Goal: Information Seeking & Learning: Learn about a topic

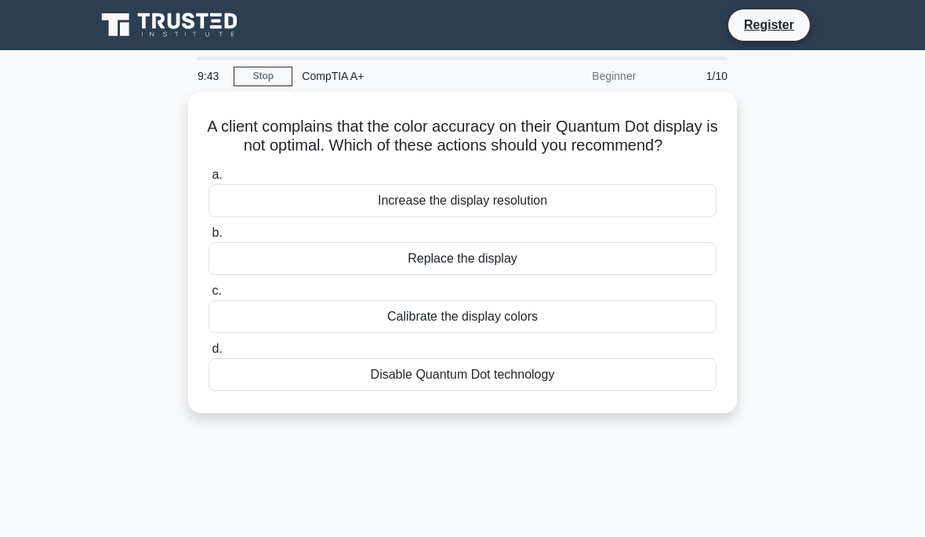
click at [477, 217] on div "Increase the display resolution" at bounding box center [463, 200] width 508 height 33
click at [209, 180] on input "a. Increase the display resolution" at bounding box center [209, 175] width 0 height 10
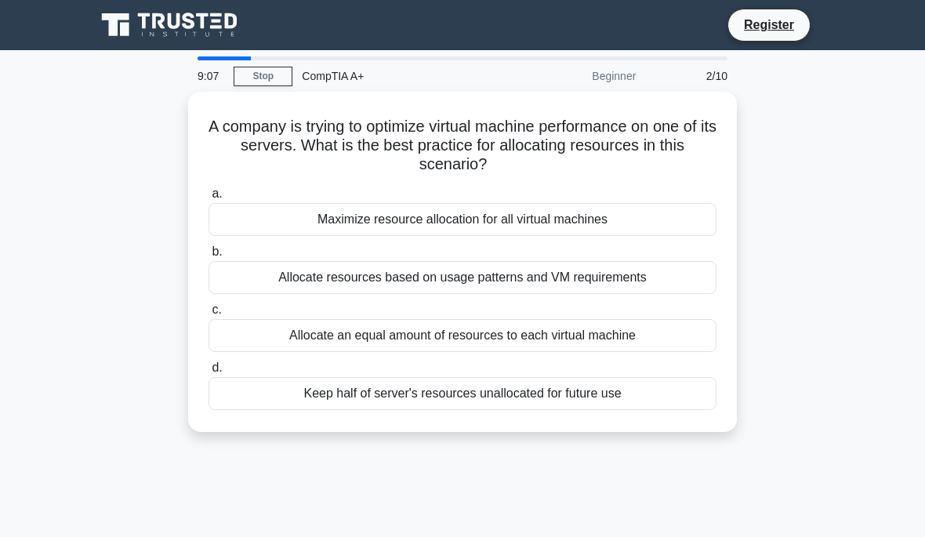
click at [481, 272] on div "Allocate resources based on usage patterns and VM requirements" at bounding box center [463, 277] width 508 height 33
click at [209, 257] on input "b. Allocate resources based on usage patterns and VM requirements" at bounding box center [209, 252] width 0 height 10
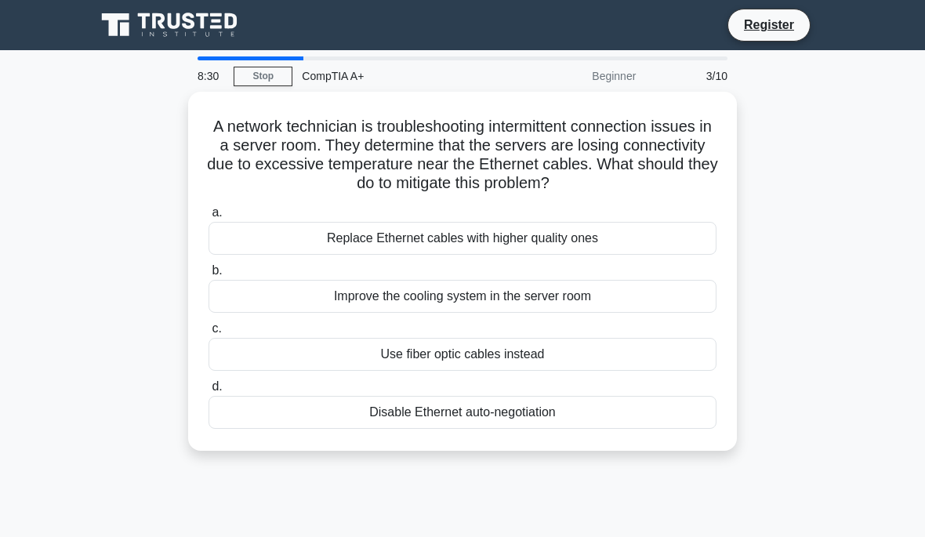
click at [498, 313] on div "Improve the cooling system in the server room" at bounding box center [463, 296] width 508 height 33
click at [209, 276] on input "b. Improve the cooling system in the server room" at bounding box center [209, 271] width 0 height 10
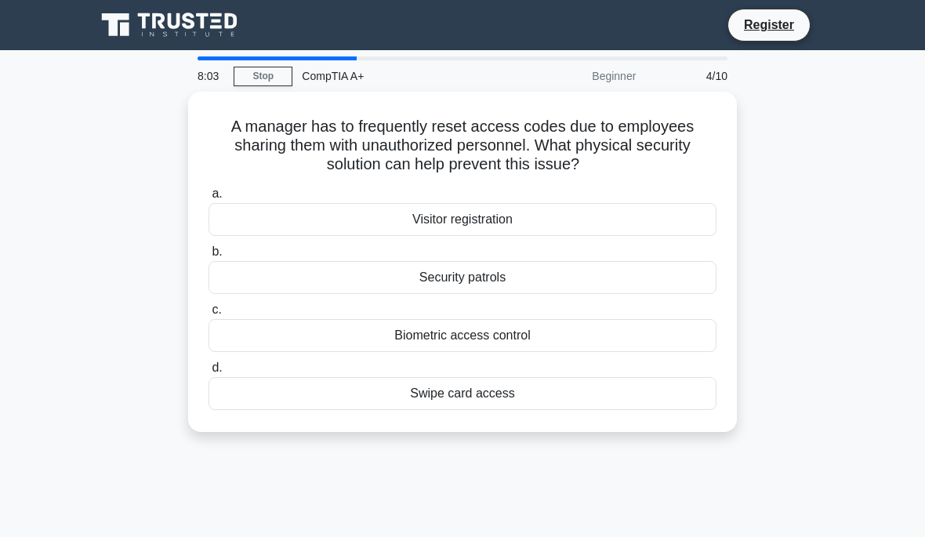
click at [433, 405] on div "Swipe card access" at bounding box center [463, 393] width 508 height 33
click at [209, 373] on input "d. Swipe card access" at bounding box center [209, 368] width 0 height 10
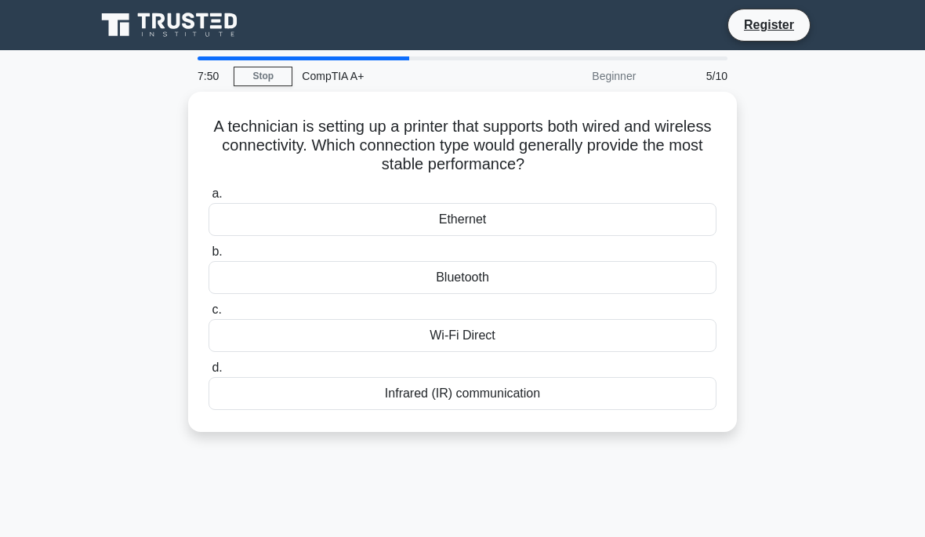
click at [460, 344] on div "Wi-Fi Direct" at bounding box center [463, 335] width 508 height 33
click at [209, 315] on input "c. Wi-Fi Direct" at bounding box center [209, 310] width 0 height 10
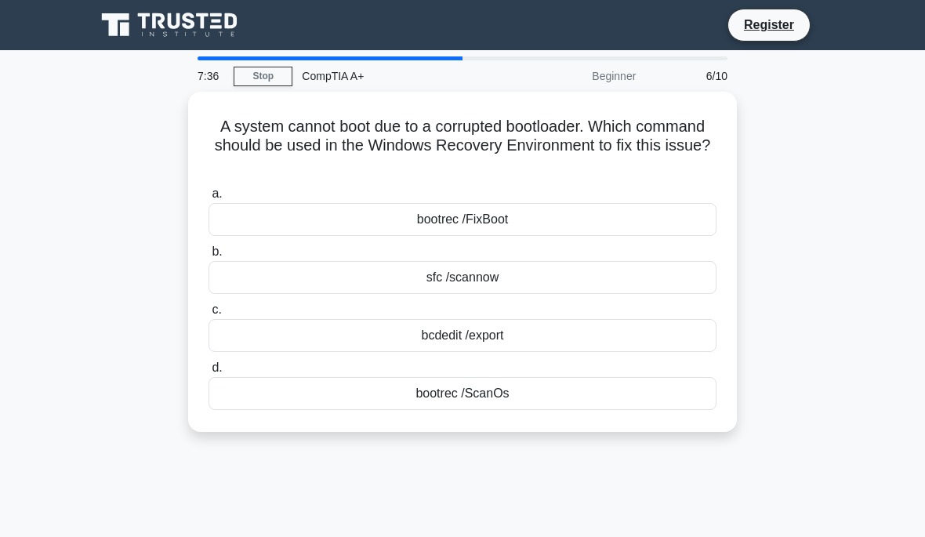
click at [485, 223] on div "bootrec /FixBoot" at bounding box center [463, 219] width 508 height 33
click at [209, 199] on input "a. bootrec /FixBoot" at bounding box center [209, 194] width 0 height 10
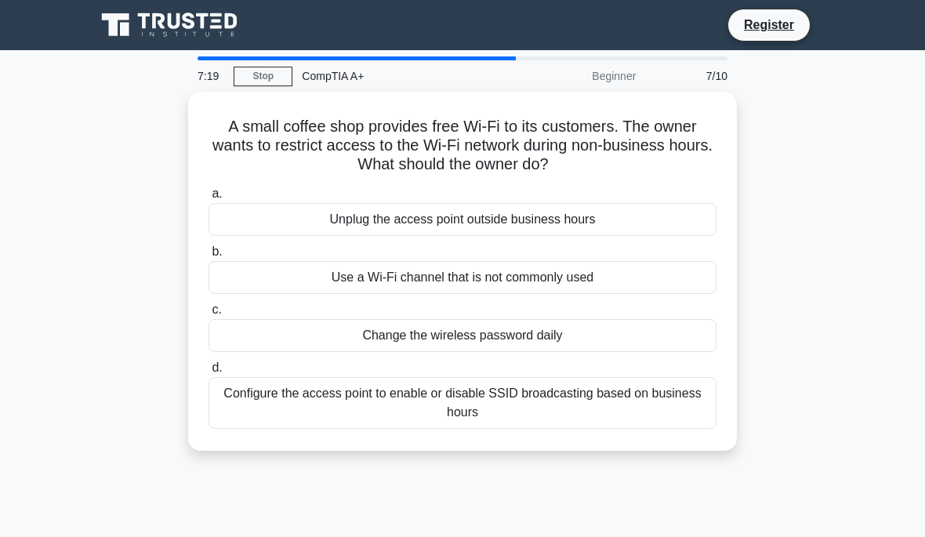
click at [460, 407] on div "Configure the access point to enable or disable SSID broadcasting based on busi…" at bounding box center [463, 403] width 508 height 52
click at [209, 373] on input "d. Configure the access point to enable or disable SSID broadcasting based on b…" at bounding box center [209, 368] width 0 height 10
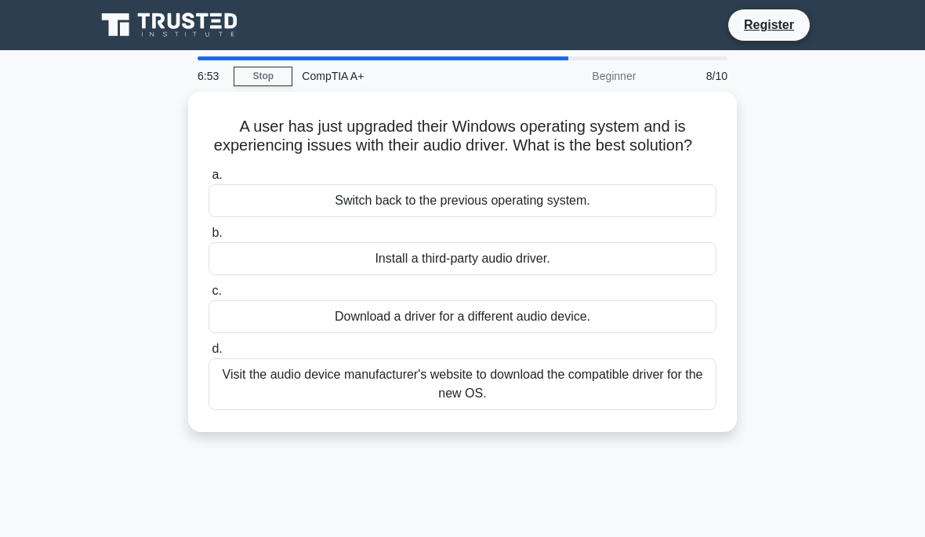
click at [444, 408] on div "Visit the audio device manufacturer's website to download the compatible driver…" at bounding box center [463, 384] width 508 height 52
click at [209, 354] on input "d. Visit the audio device manufacturer's website to download the compatible dri…" at bounding box center [209, 349] width 0 height 10
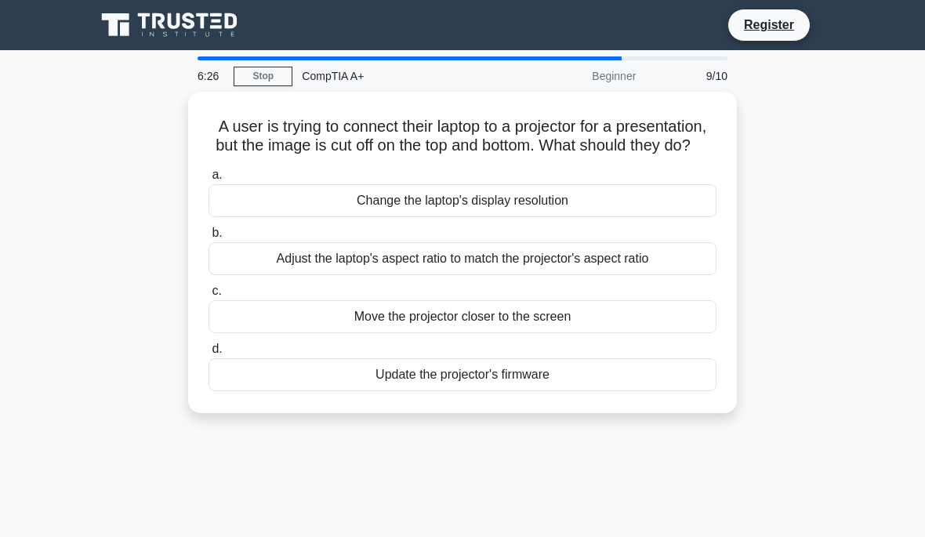
click at [462, 217] on div "Change the laptop's display resolution" at bounding box center [463, 200] width 508 height 33
click at [209, 180] on input "a. Change the laptop's display resolution" at bounding box center [209, 175] width 0 height 10
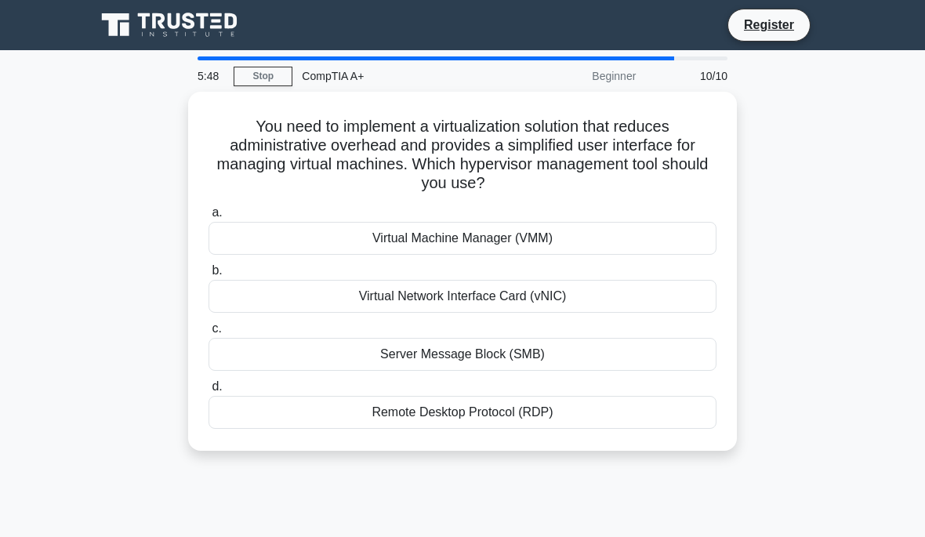
click at [438, 227] on div "Virtual Machine Manager (VMM)" at bounding box center [463, 238] width 508 height 33
click at [209, 218] on input "a. Virtual Machine Manager (VMM)" at bounding box center [209, 213] width 0 height 10
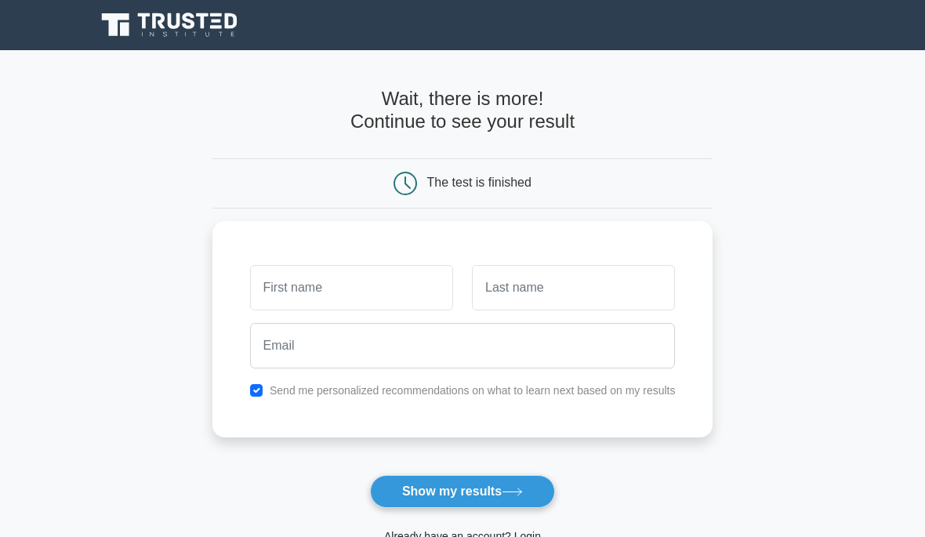
click at [470, 499] on button "Show my results" at bounding box center [462, 491] width 185 height 33
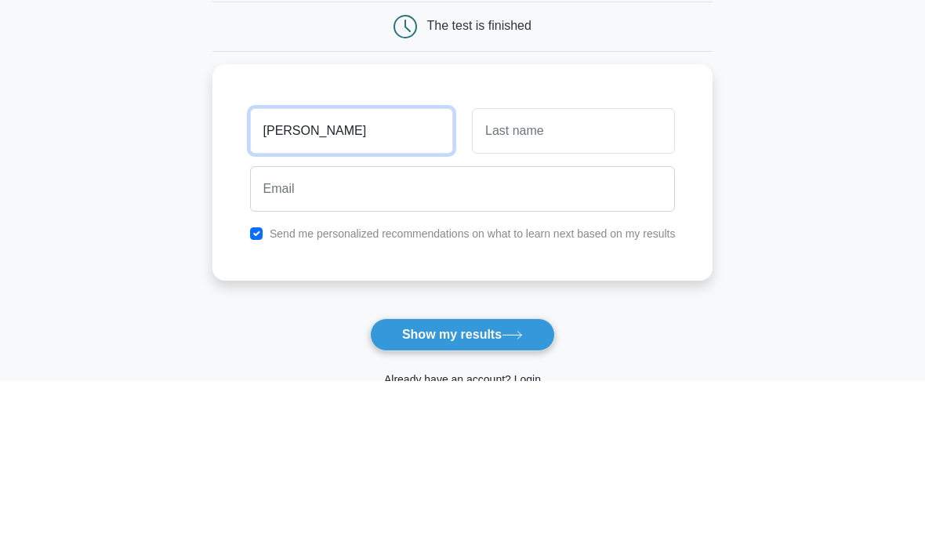
type input "[PERSON_NAME]"
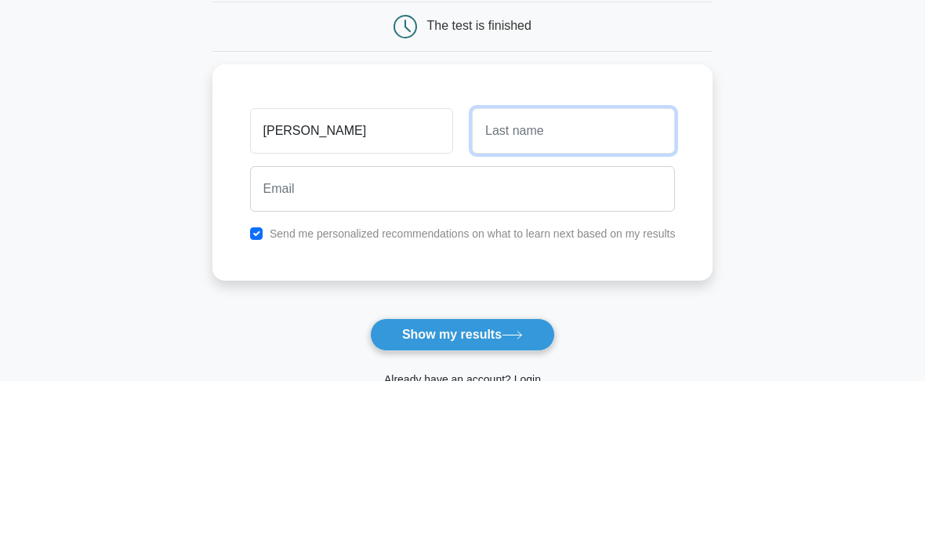
click at [568, 265] on input "text" at bounding box center [573, 287] width 203 height 45
type input "[PERSON_NAME]"
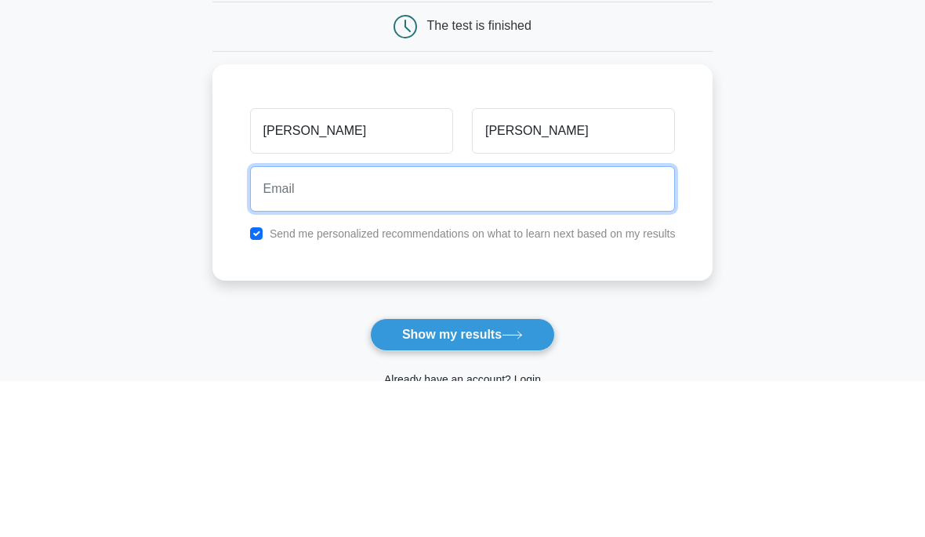
click at [309, 323] on input "email" at bounding box center [463, 345] width 426 height 45
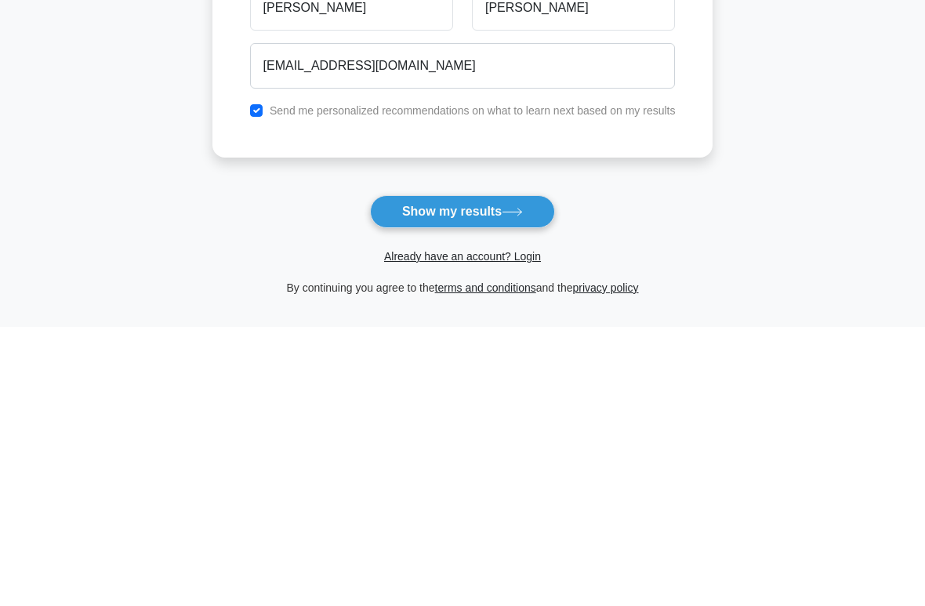
click at [501, 475] on button "Show my results" at bounding box center [462, 491] width 185 height 33
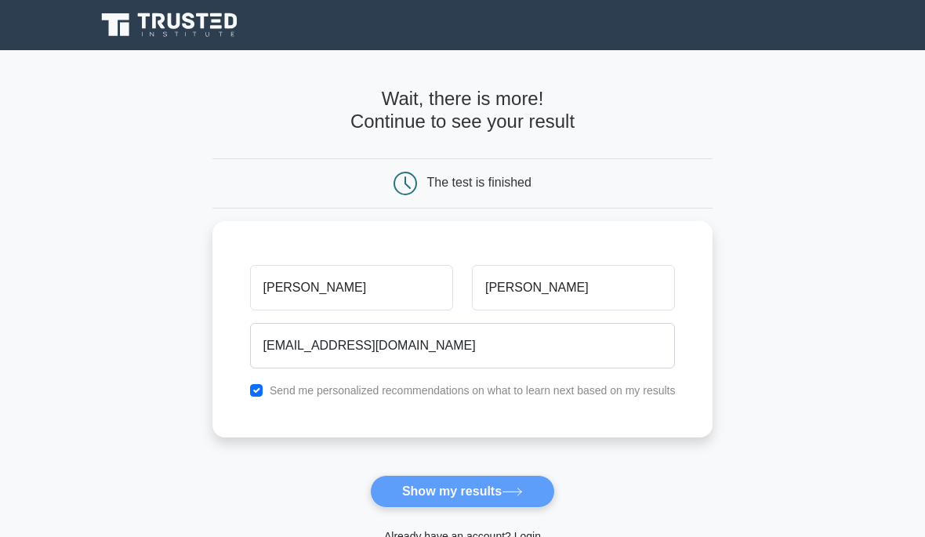
scroll to position [180, 0]
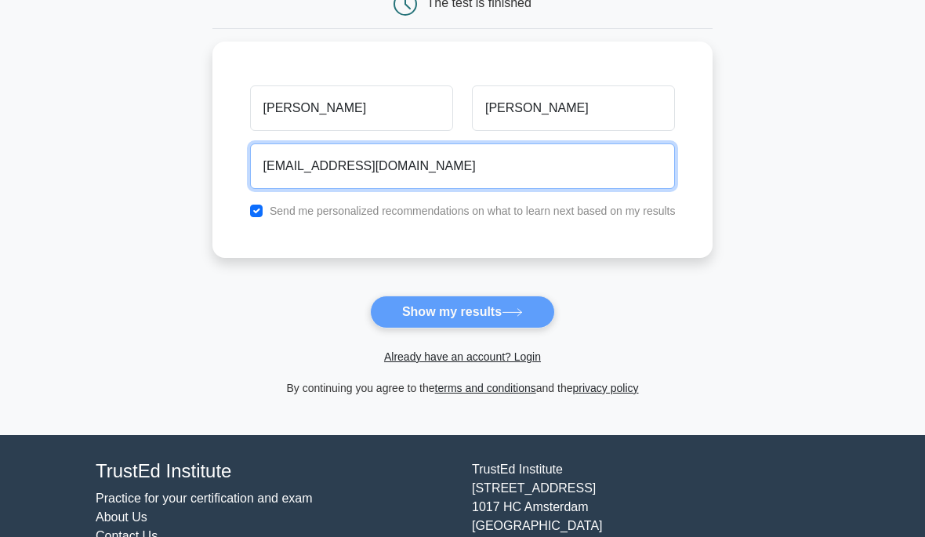
click at [391, 175] on input "[EMAIL_ADDRESS][DOMAIN_NAME]" at bounding box center [463, 165] width 426 height 45
type input "V"
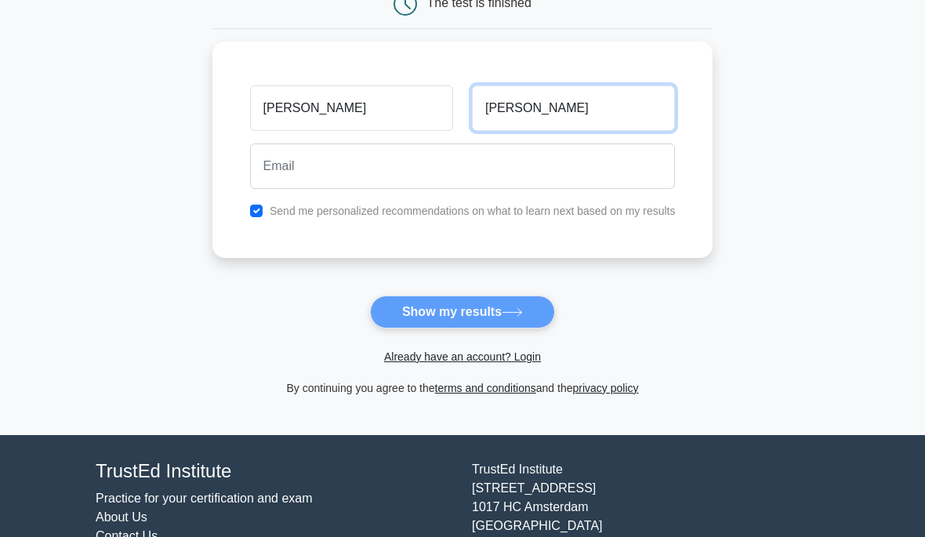
click at [564, 114] on input "[PERSON_NAME]" at bounding box center [573, 107] width 203 height 45
type input "J"
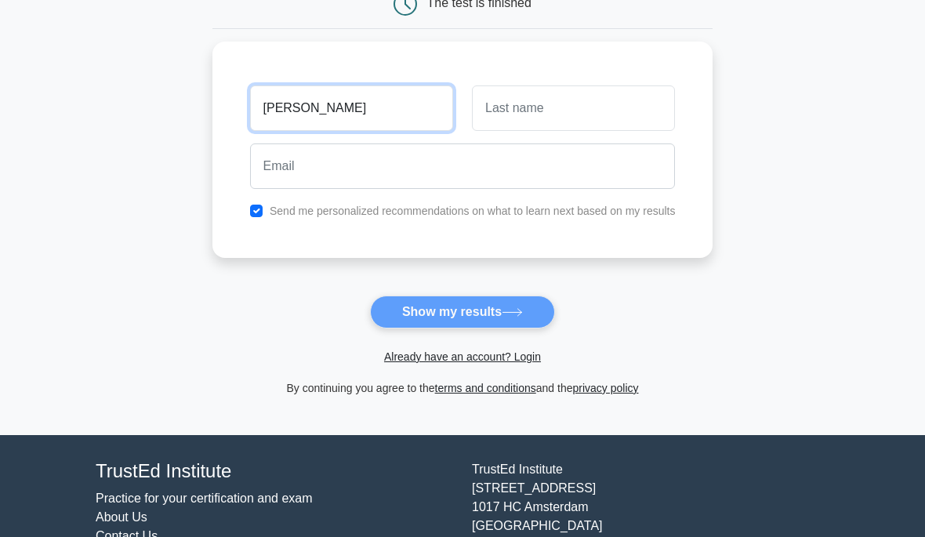
click at [309, 96] on input "[PERSON_NAME]" at bounding box center [351, 107] width 203 height 45
type input "V"
